Goal: Task Accomplishment & Management: Manage account settings

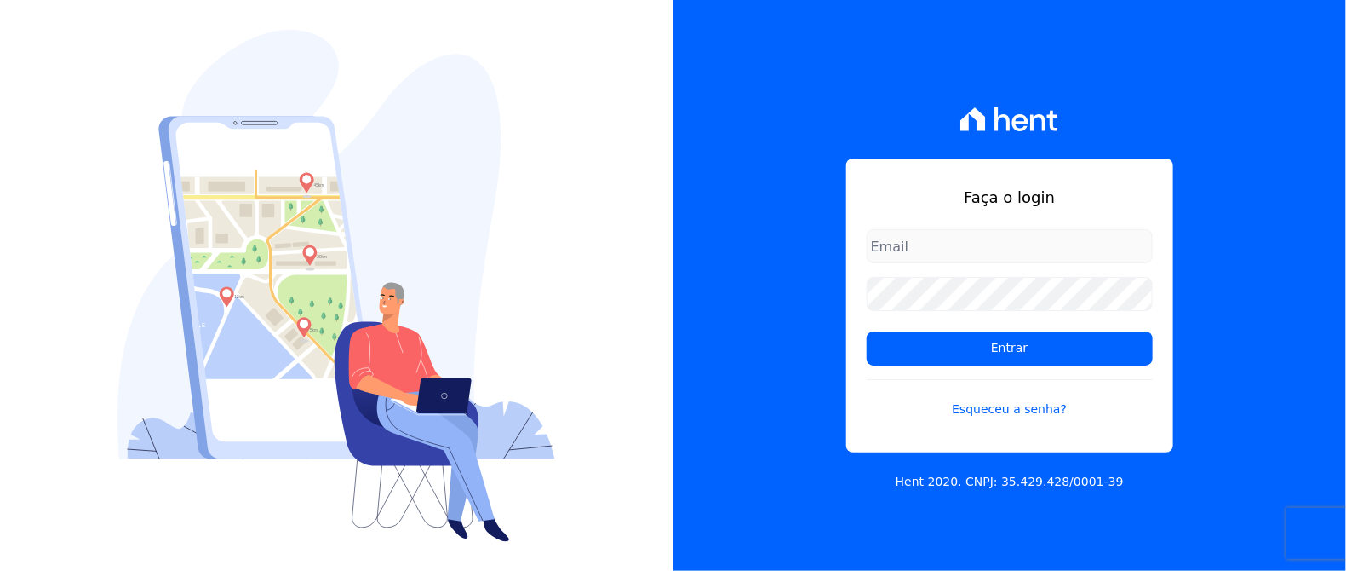
type input "rafael.souza@quattroconstrutora.com.br"
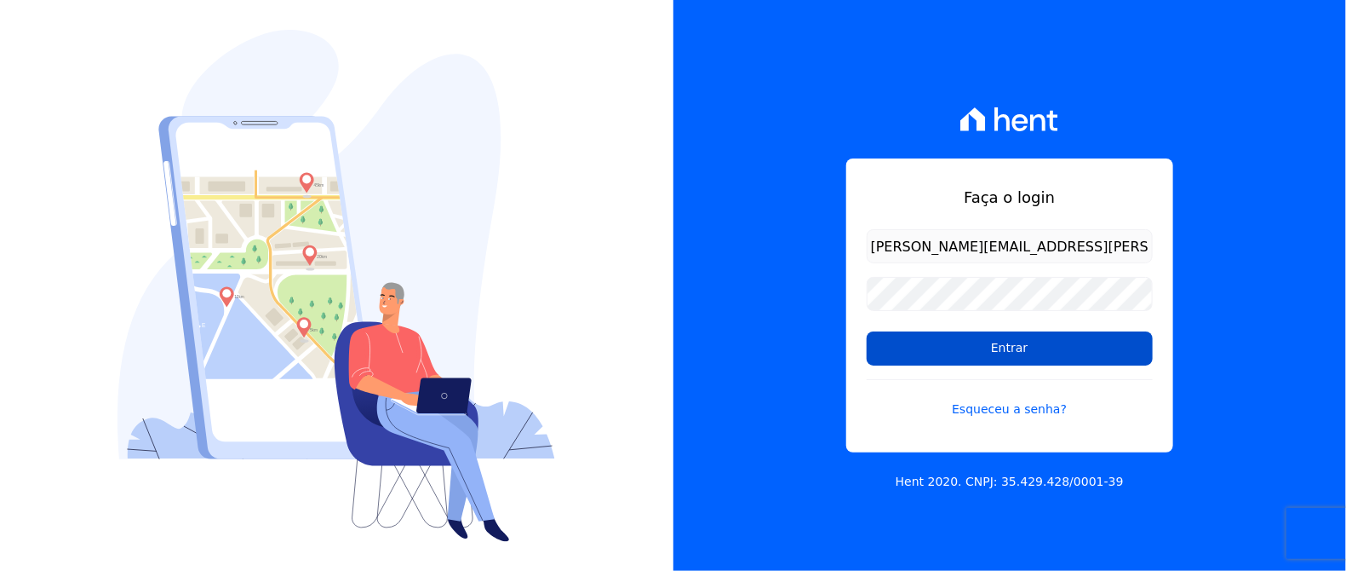
click at [1024, 361] on input "Entrar" at bounding box center [1010, 348] width 286 height 34
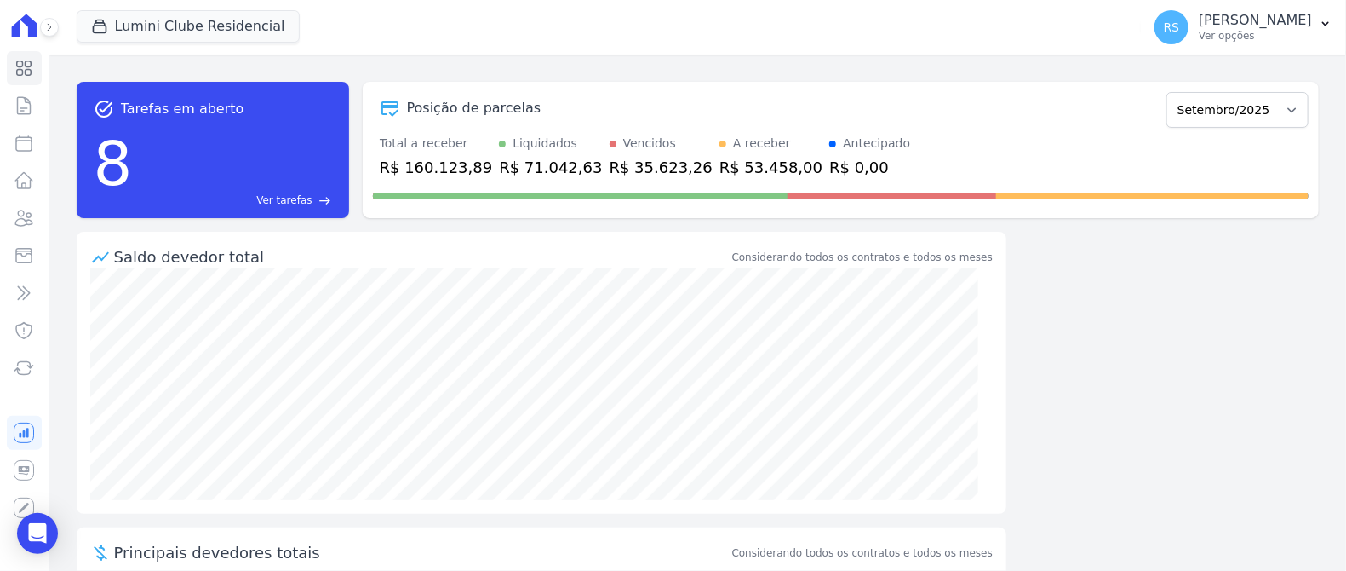
click at [557, 75] on div "task_alt Tarefas em aberto 8 Ver tarefas east Posição de parcelas Dezembro/2021…" at bounding box center [698, 150] width 1242 height 164
click at [210, 23] on button "Lumini Clube Residencial" at bounding box center [188, 26] width 223 height 32
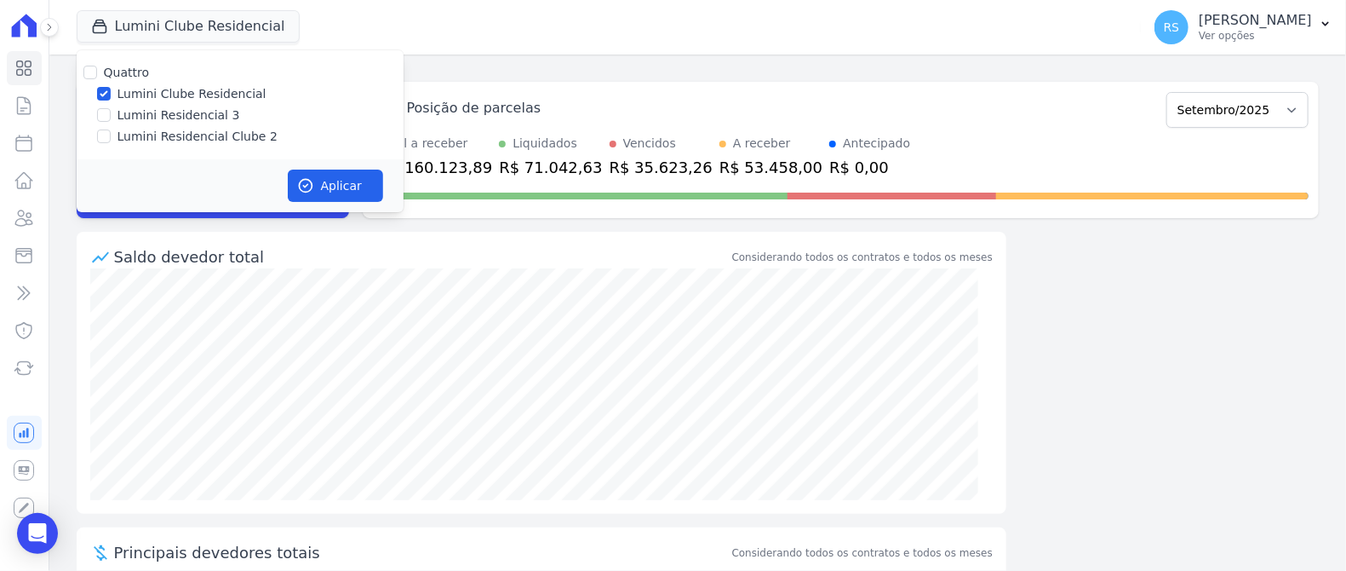
click at [205, 115] on label "Lumini Residencial 3" at bounding box center [179, 115] width 123 height 18
click at [111, 115] on input "Lumini Residencial 3" at bounding box center [104, 115] width 14 height 14
checkbox input "true"
click at [161, 91] on label "Lumini Clube Residencial" at bounding box center [192, 94] width 149 height 18
click at [111, 91] on input "Lumini Clube Residencial" at bounding box center [104, 94] width 14 height 14
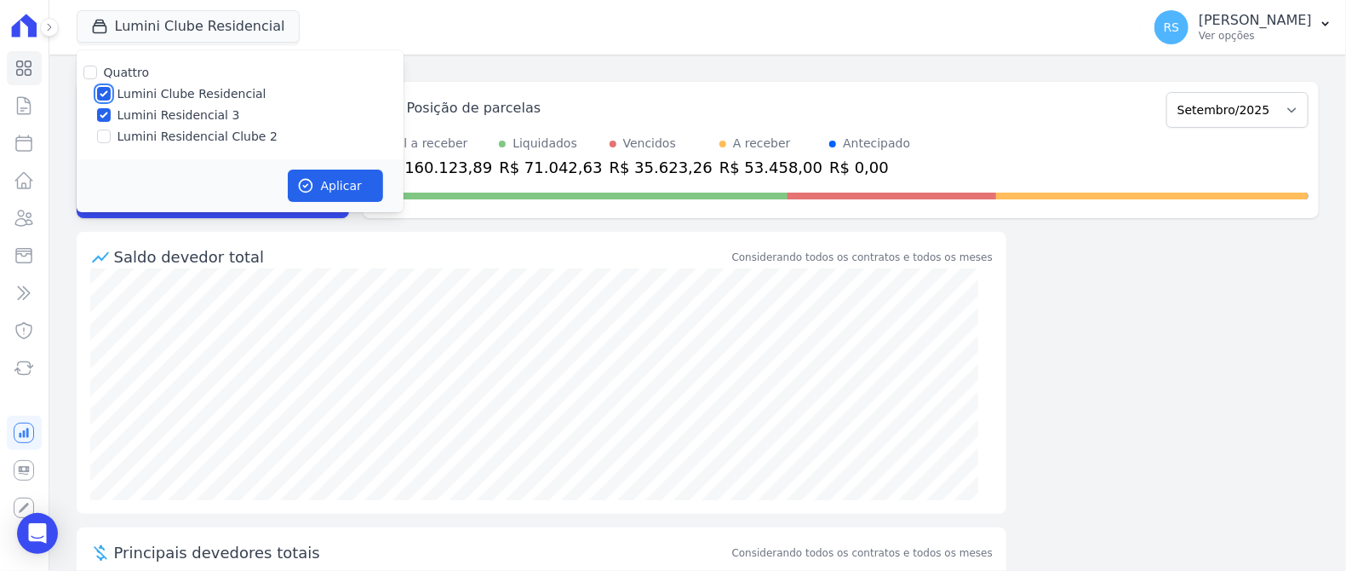
checkbox input "false"
click at [329, 187] on button "Aplicar" at bounding box center [335, 185] width 95 height 32
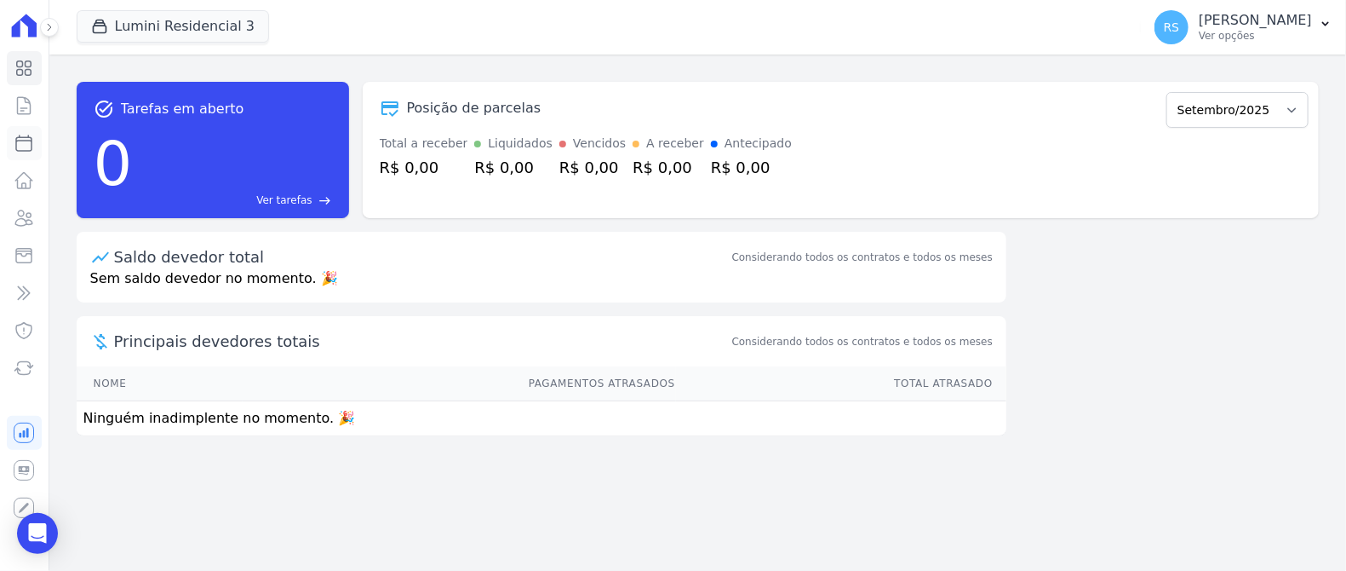
click at [27, 144] on icon at bounding box center [24, 143] width 20 height 20
select select
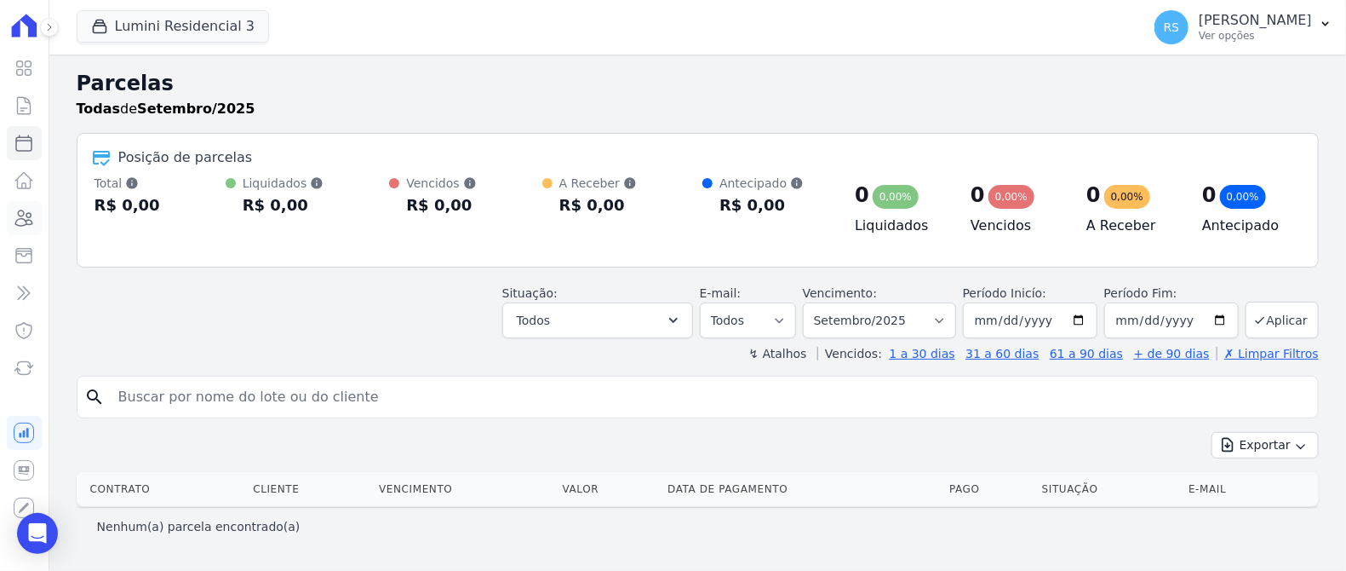
click at [21, 221] on icon at bounding box center [24, 218] width 20 height 20
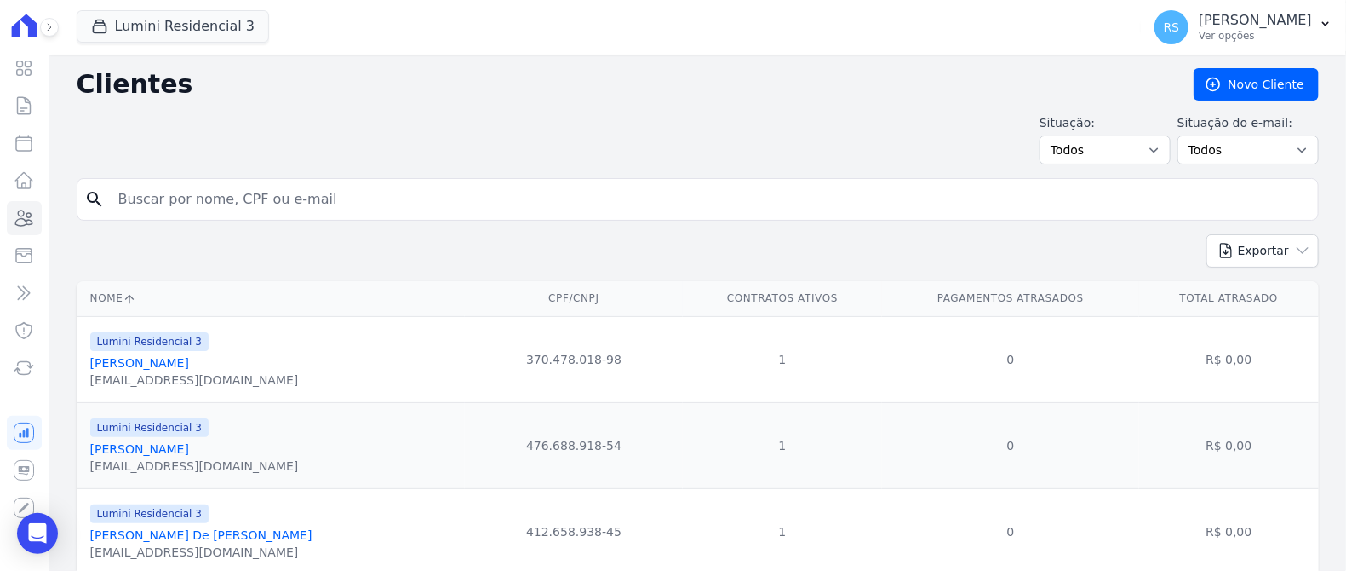
click at [273, 192] on input "search" at bounding box center [709, 199] width 1203 height 34
type input "larissa"
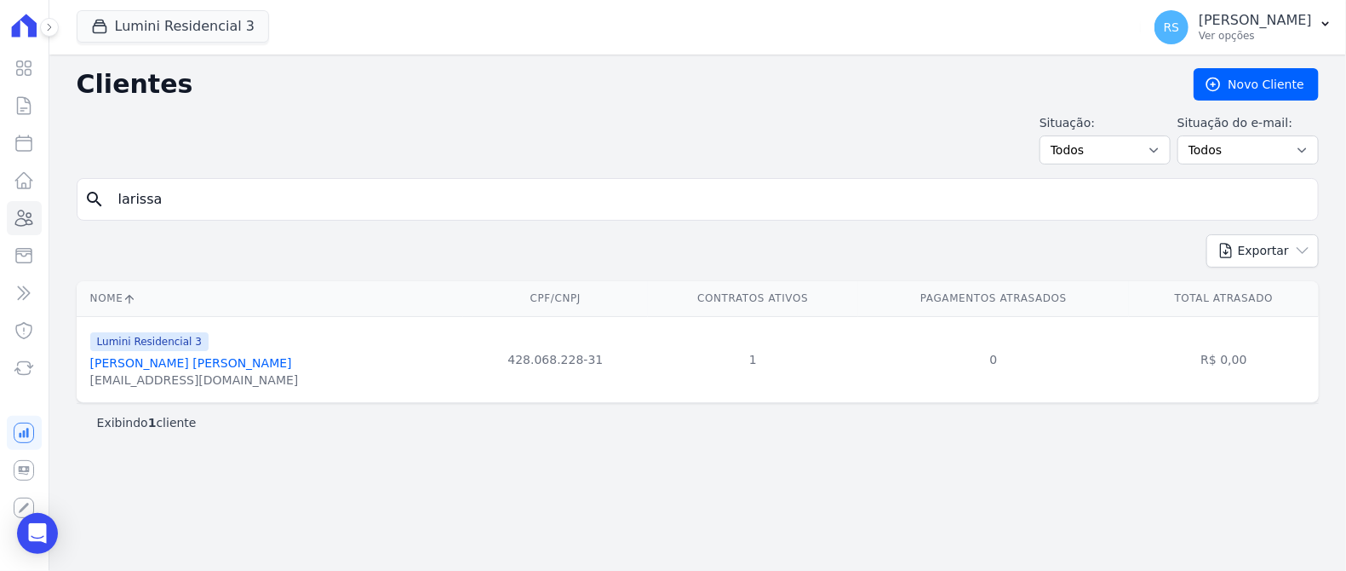
click at [187, 364] on link "[PERSON_NAME] [PERSON_NAME]" at bounding box center [191, 363] width 202 height 14
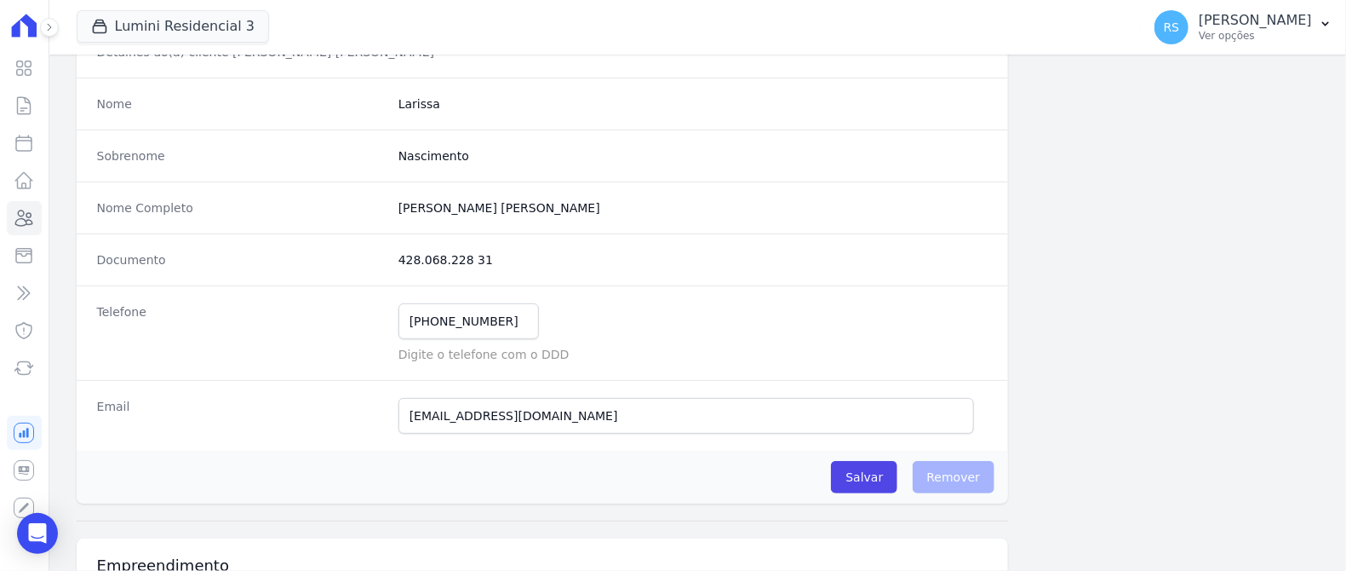
scroll to position [189, 0]
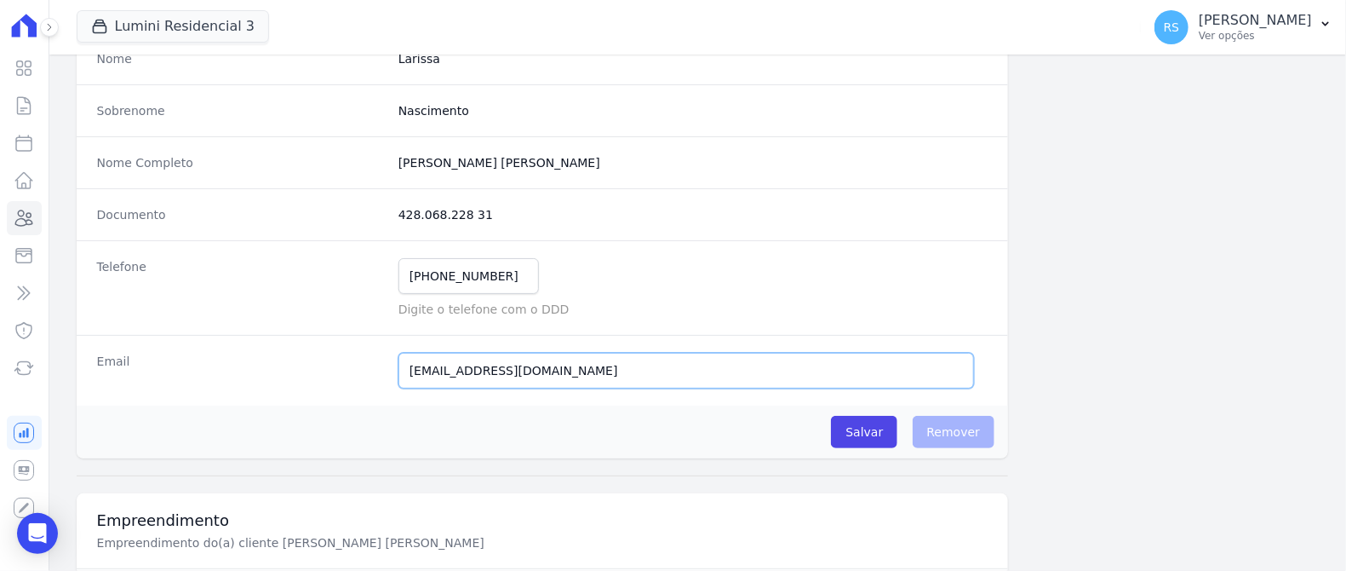
click at [615, 370] on input "[EMAIL_ADDRESS][DOMAIN_NAME]" at bounding box center [687, 371] width 576 height 36
paste input "b"
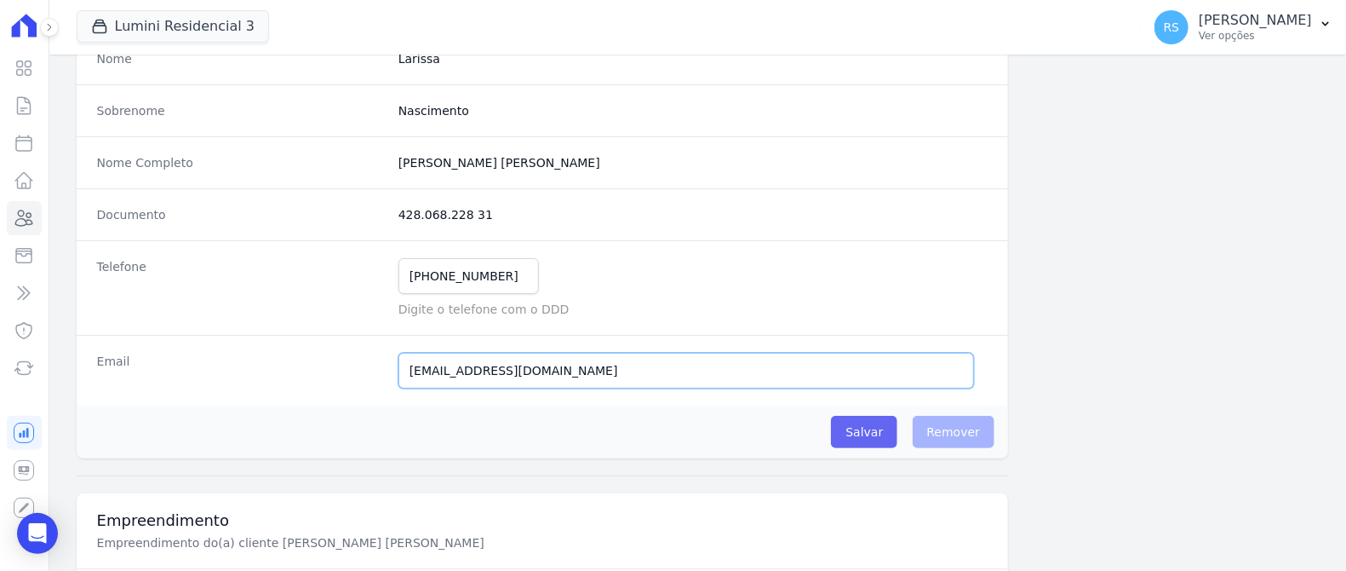
type input "[EMAIL_ADDRESS][DOMAIN_NAME]"
click at [872, 430] on input "Salvar" at bounding box center [864, 432] width 66 height 32
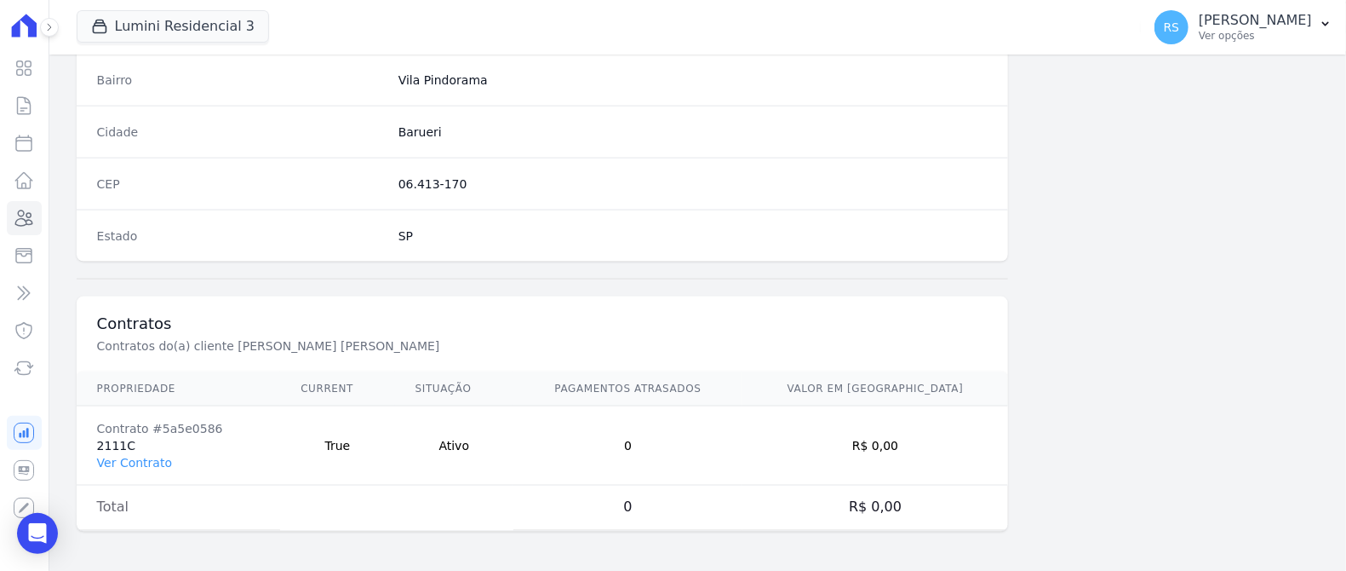
scroll to position [1081, 0]
click at [134, 457] on link "Ver Contrato" at bounding box center [134, 461] width 75 height 14
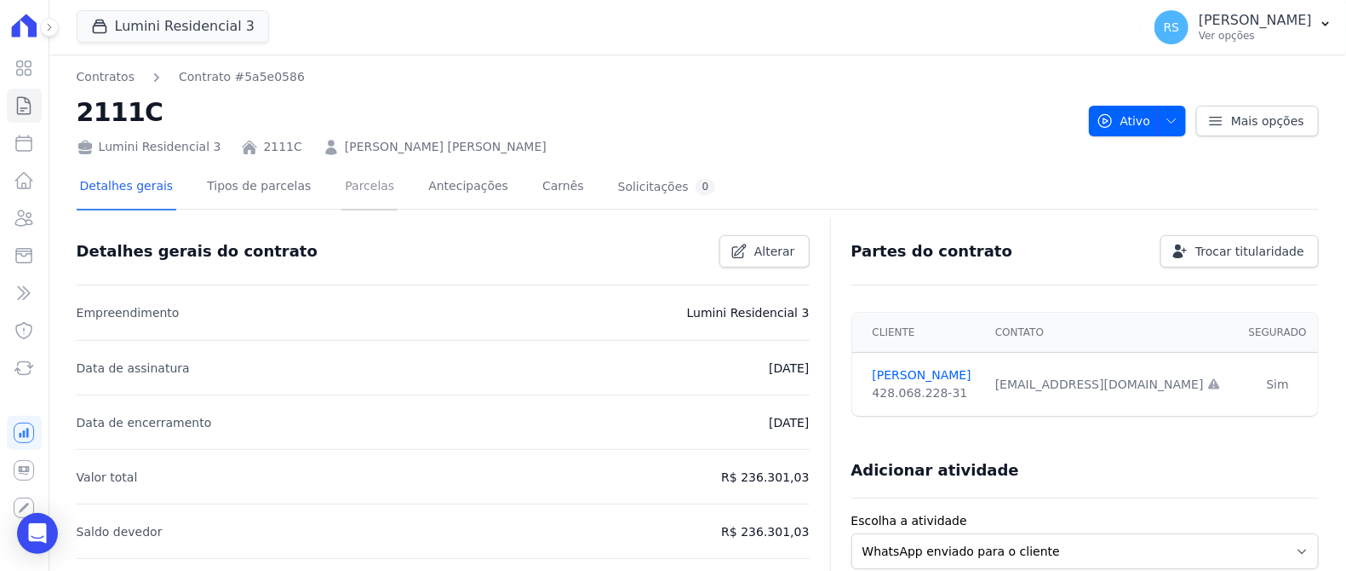
click at [364, 186] on link "Parcelas" at bounding box center [369, 187] width 56 height 45
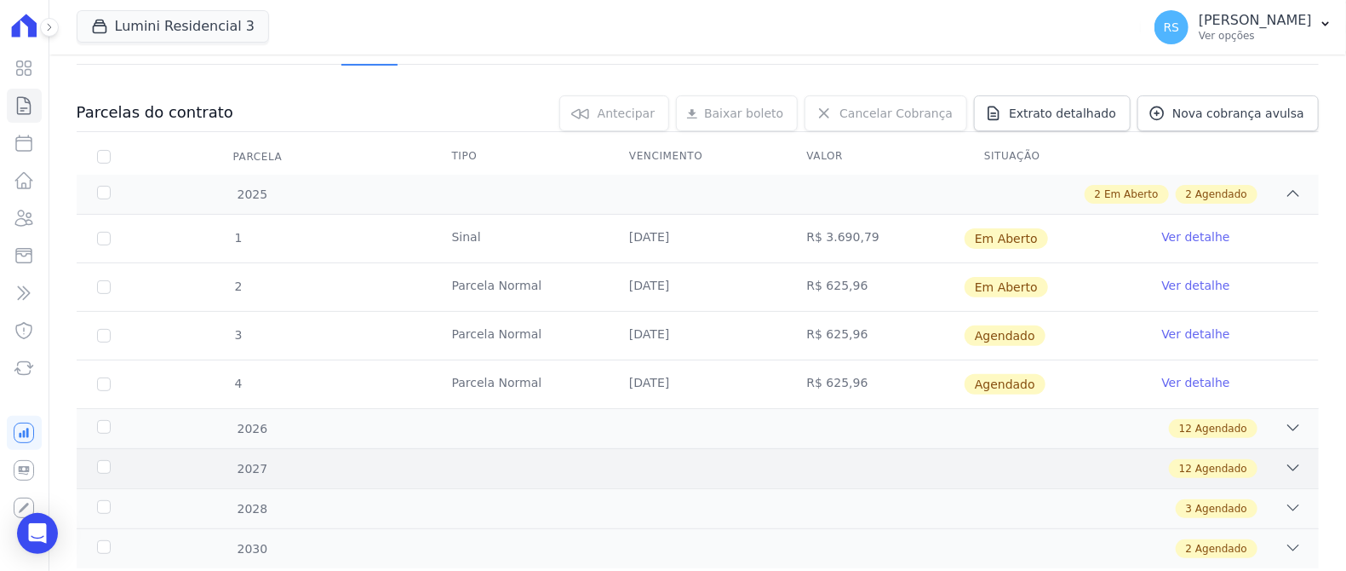
scroll to position [189, 0]
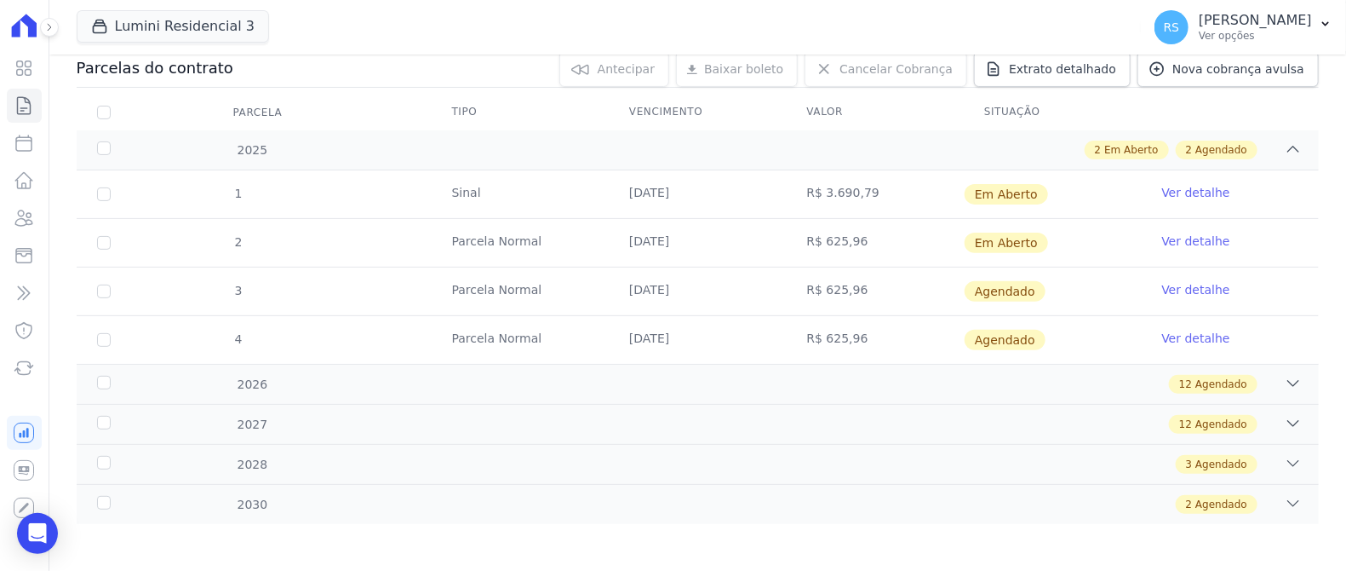
click at [1191, 189] on link "Ver detalhe" at bounding box center [1196, 192] width 68 height 17
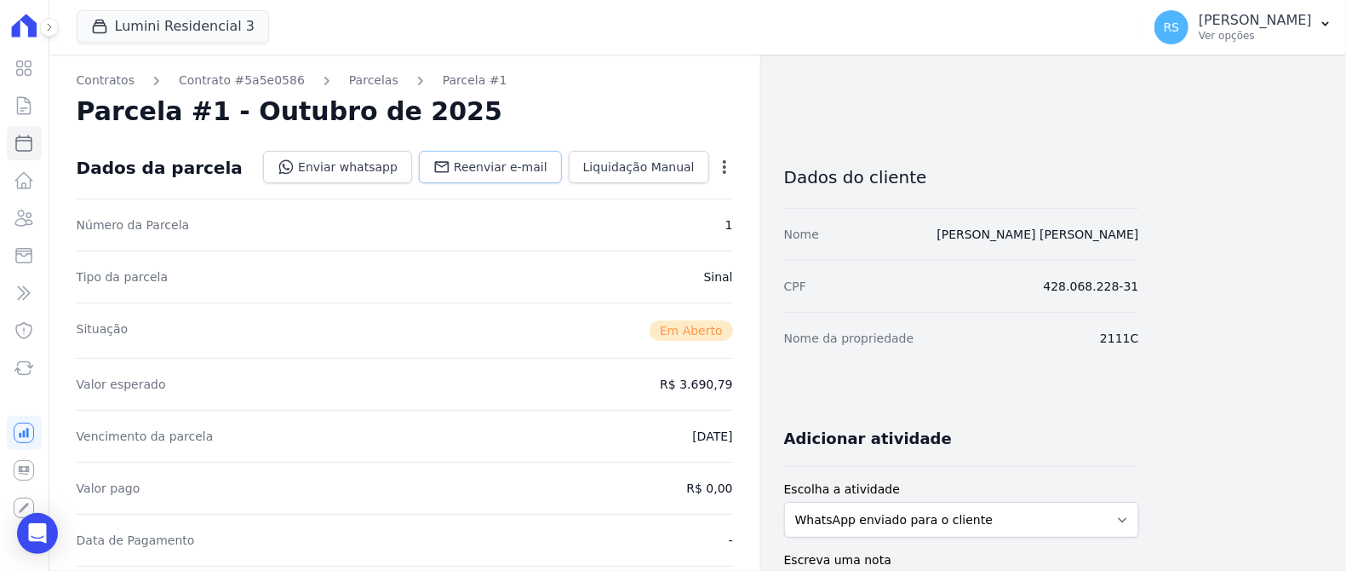
click at [491, 167] on span "Reenviar e-mail" at bounding box center [501, 166] width 94 height 17
click at [22, 152] on icon at bounding box center [24, 143] width 20 height 20
select select
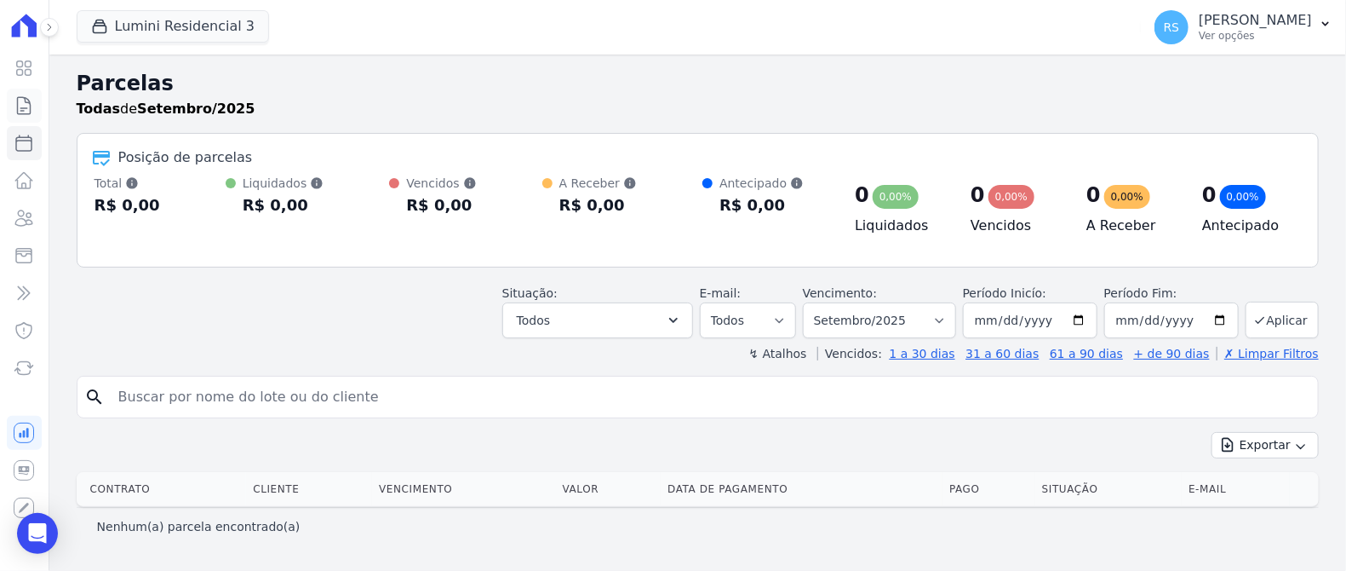
click at [22, 94] on link "Contratos" at bounding box center [24, 106] width 35 height 34
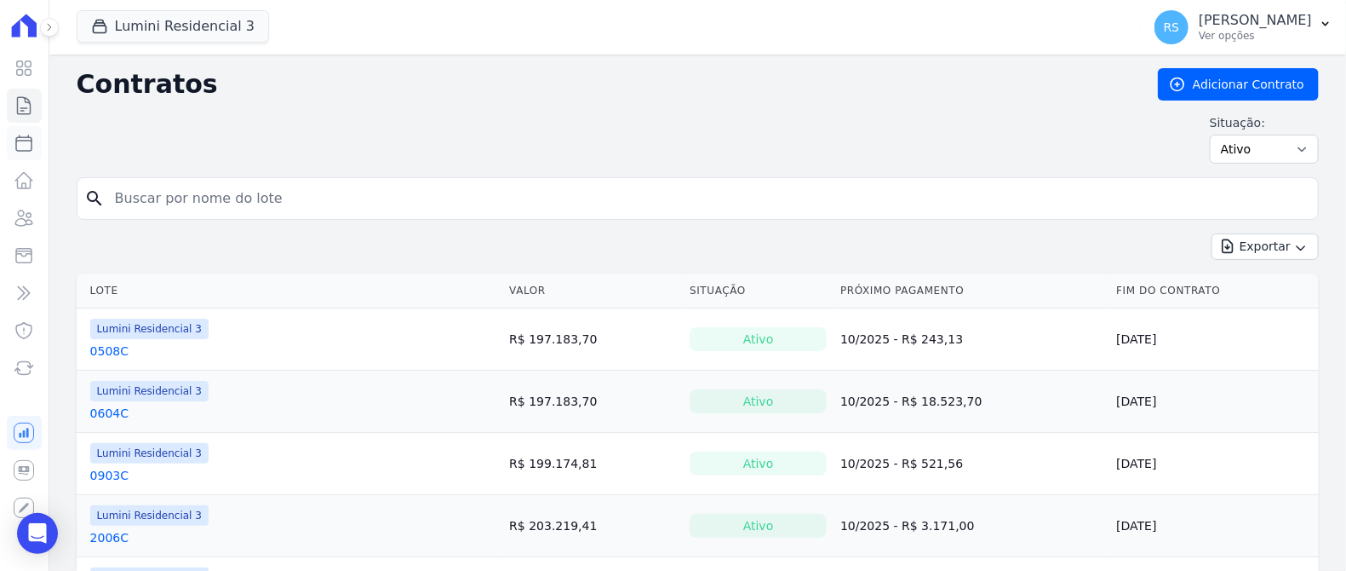
click at [26, 142] on icon at bounding box center [24, 143] width 20 height 20
select select
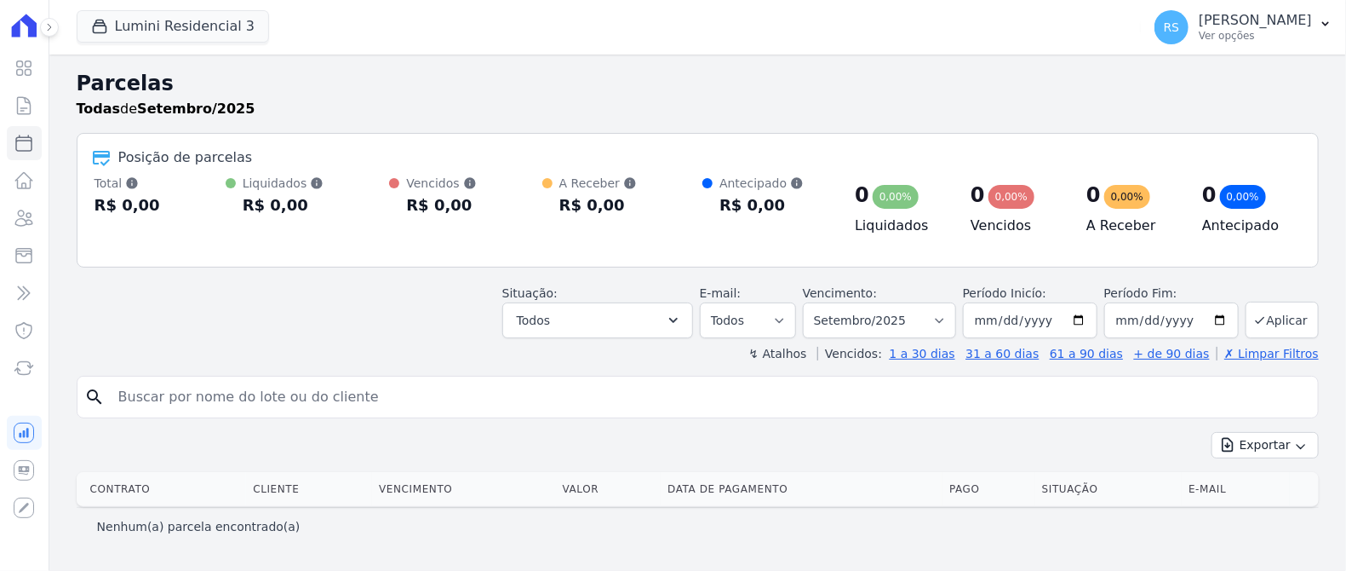
select select
drag, startPoint x: 297, startPoint y: 427, endPoint x: 295, endPoint y: 412, distance: 15.5
click at [296, 426] on div "search Exportar Exportar PDF Exportar CSV Contrato Cliente Vencimento [GEOGRAPH…" at bounding box center [698, 460] width 1242 height 169
click at [295, 412] on input "search" at bounding box center [709, 397] width 1203 height 34
paste input "[PERSON_NAME] DOS [PERSON_NAME] ("
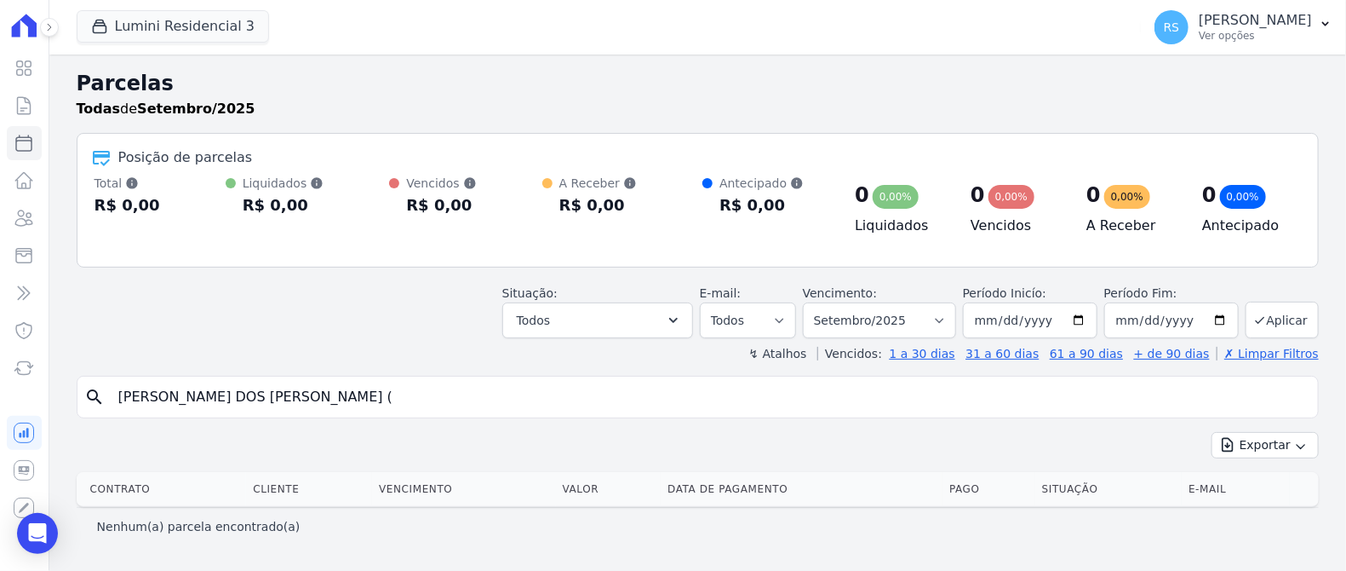
type input "[PERSON_NAME] DOS [PERSON_NAME] ("
select select
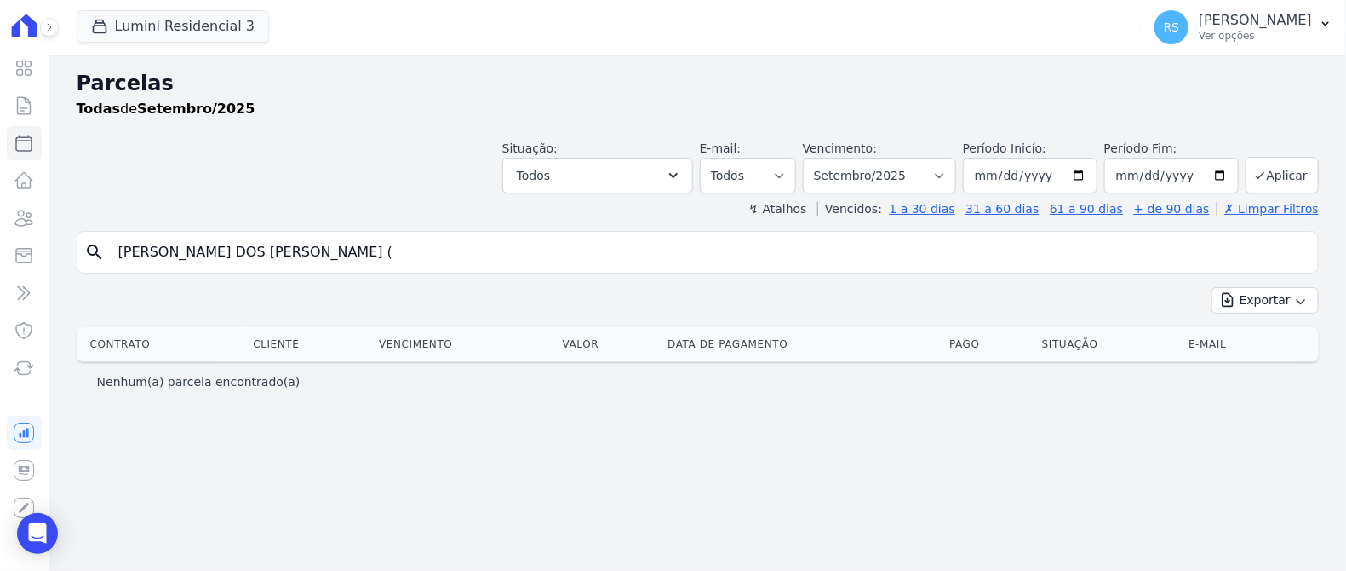
click at [378, 257] on input "[PERSON_NAME] DOS [PERSON_NAME] (" at bounding box center [709, 252] width 1203 height 34
type input "[PERSON_NAME] DOS [PERSON_NAME]"
select select
click at [24, 141] on icon at bounding box center [23, 142] width 15 height 15
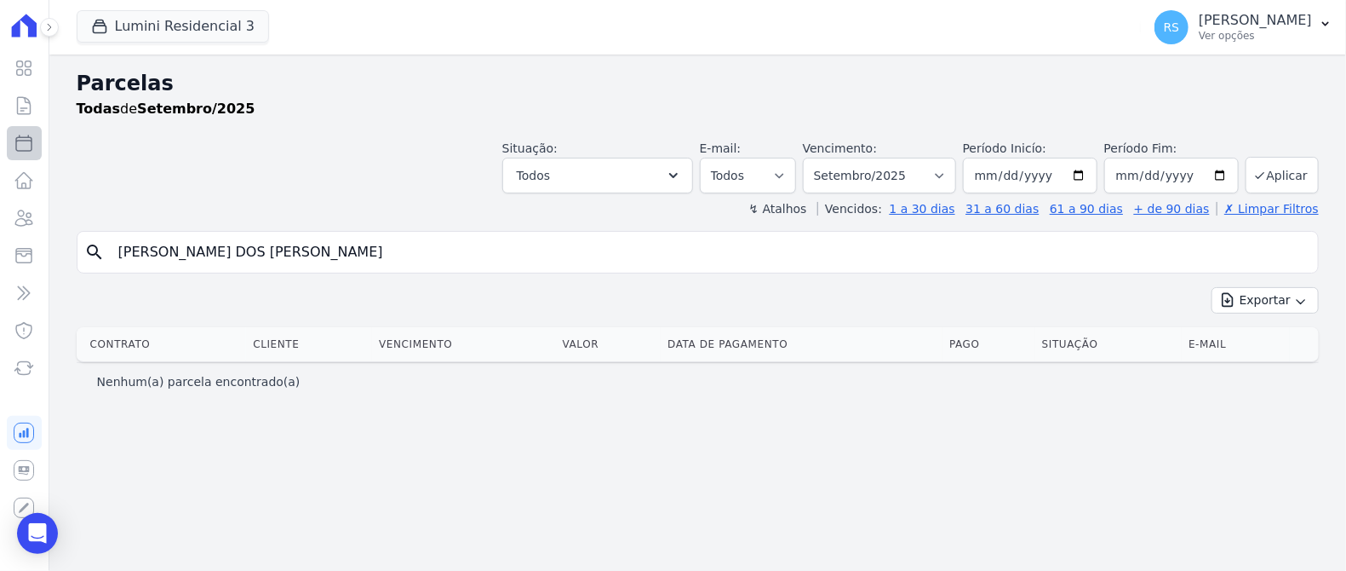
select select
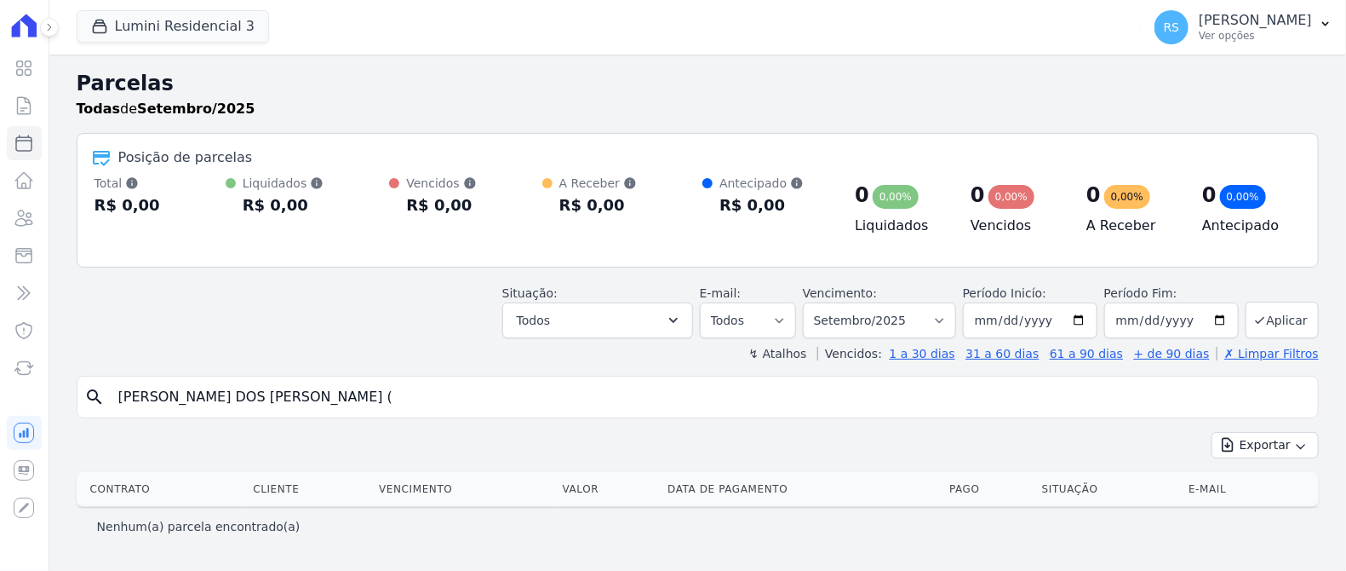
select select
click at [401, 423] on div "search Exportar Exportar PDF Exportar CSV Contrato Cliente Vencimento [GEOGRAPH…" at bounding box center [698, 460] width 1242 height 169
click at [399, 409] on input "search" at bounding box center [709, 397] width 1203 height 34
paste input "[PERSON_NAME] DOS [PERSON_NAME] ("
type input "[PERSON_NAME] DOS [PERSON_NAME]"
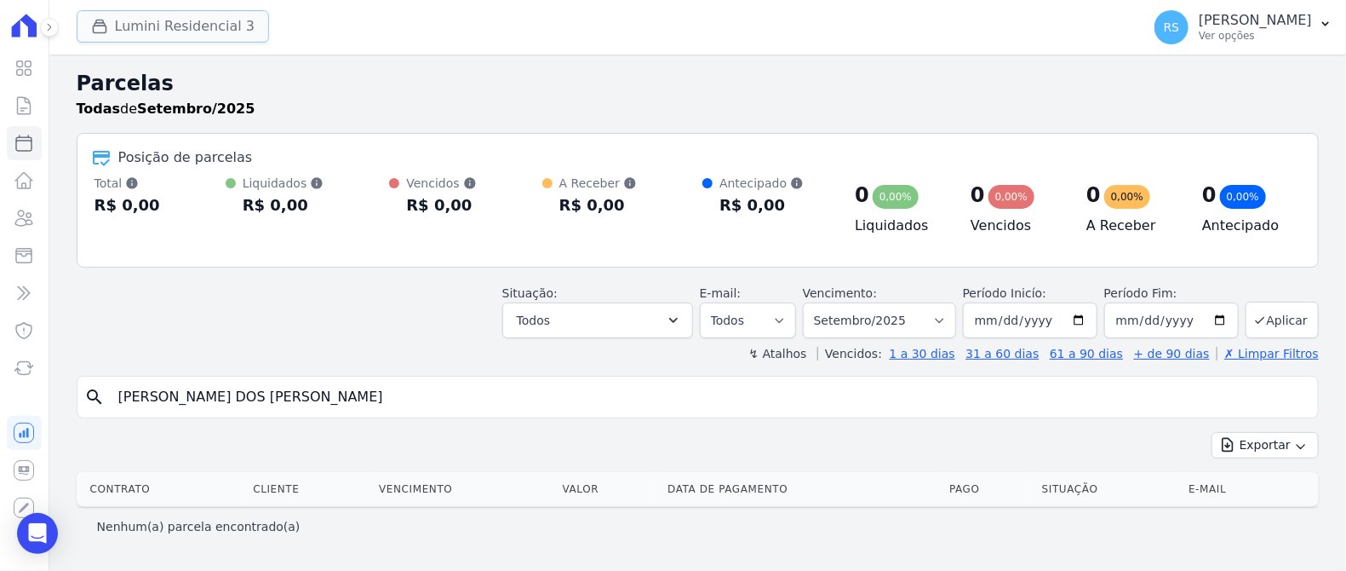
click at [198, 31] on button "Lumini Residencial 3" at bounding box center [173, 26] width 192 height 32
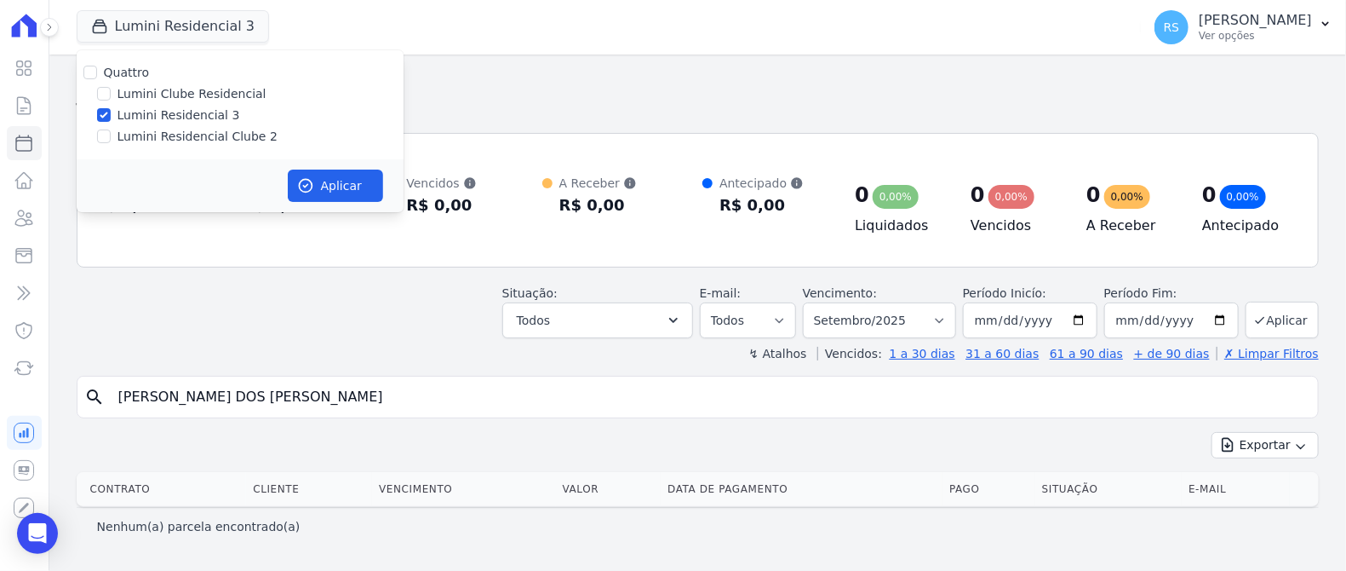
click at [218, 95] on label "Lumini Clube Residencial" at bounding box center [192, 94] width 149 height 18
click at [111, 95] on input "Lumini Clube Residencial" at bounding box center [104, 94] width 14 height 14
checkbox input "true"
click at [197, 109] on label "Lumini Residencial 3" at bounding box center [179, 115] width 123 height 18
click at [111, 109] on input "Lumini Residencial 3" at bounding box center [104, 115] width 14 height 14
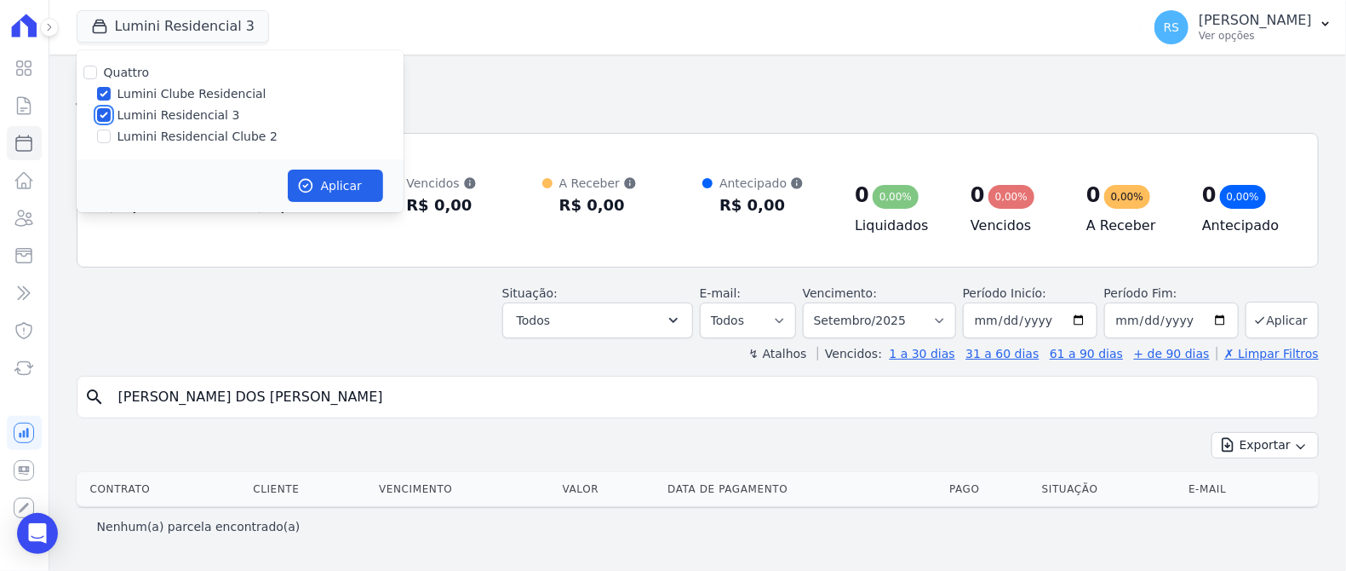
checkbox input "false"
click at [334, 182] on button "Aplicar" at bounding box center [335, 185] width 95 height 32
select select
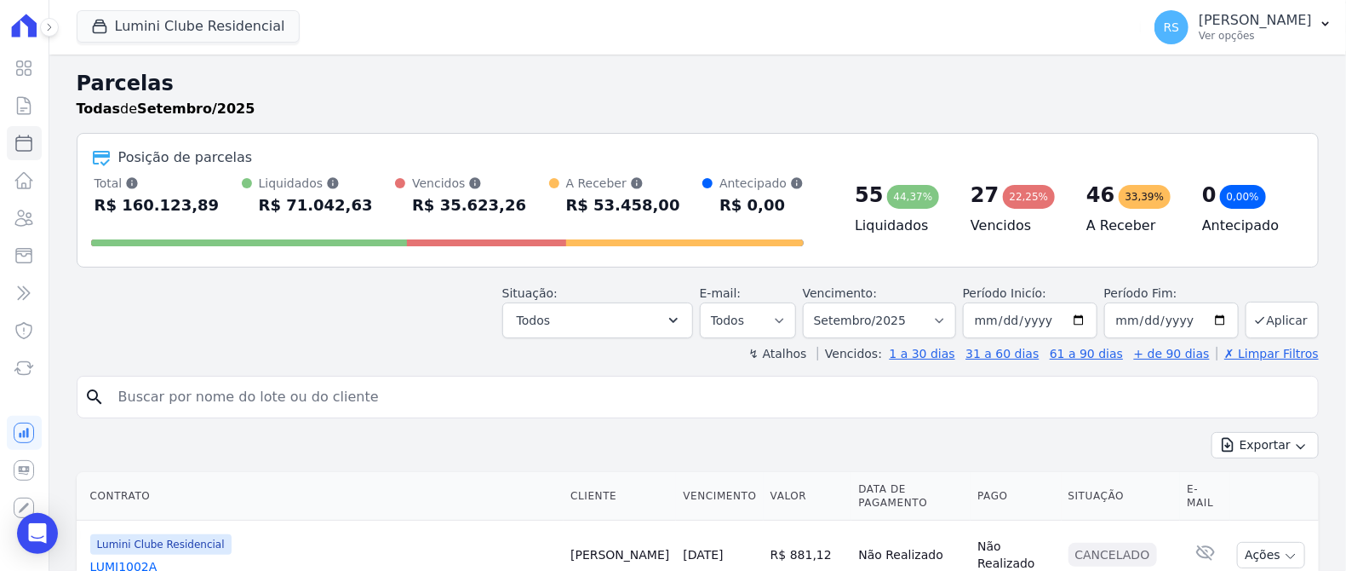
click at [284, 398] on input "search" at bounding box center [709, 397] width 1203 height 34
paste input "[PERSON_NAME] DOS [PERSON_NAME] ("
type input "[PERSON_NAME] DOS [PERSON_NAME]"
select select
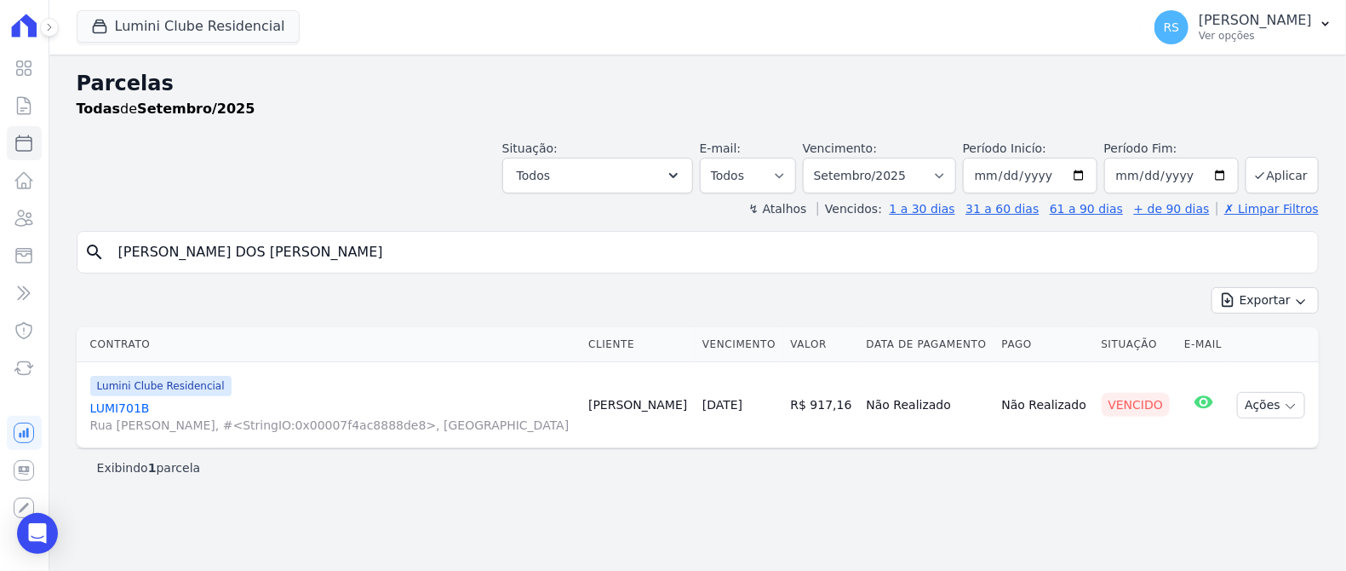
click at [120, 399] on link "LUMI701B Rua [PERSON_NAME], #<StringIO:0x00007f4ac8888de8>, [GEOGRAPHIC_DATA]" at bounding box center [332, 416] width 485 height 34
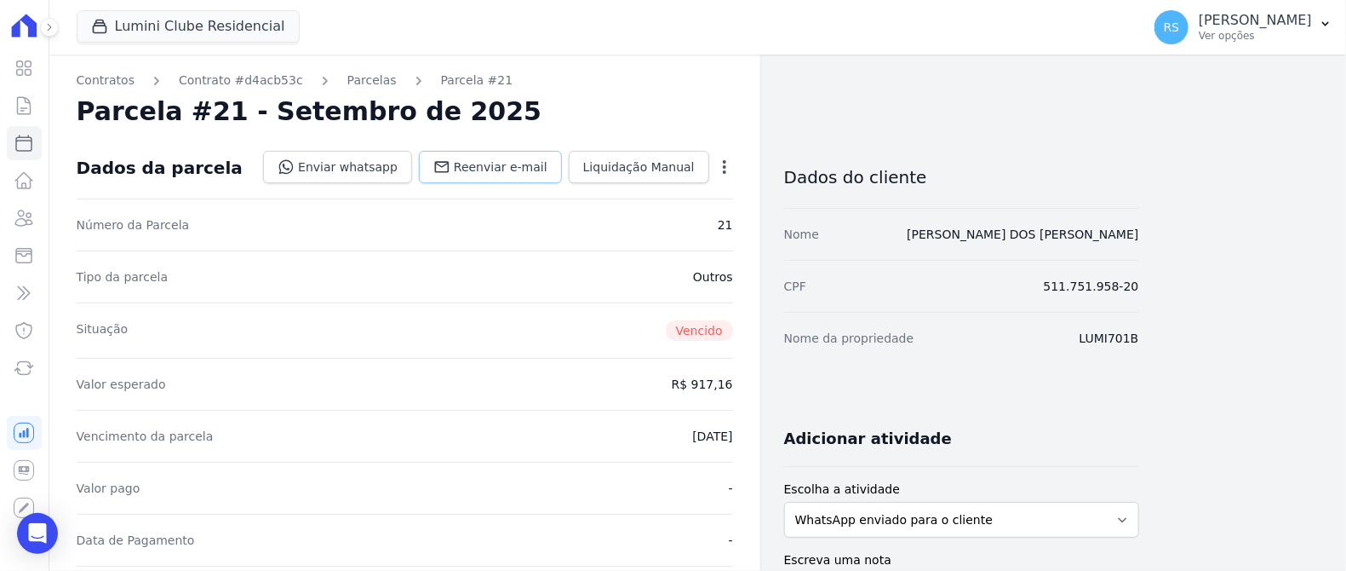
click at [491, 167] on span "Reenviar e-mail" at bounding box center [501, 166] width 94 height 17
